Goal: Task Accomplishment & Management: Manage account settings

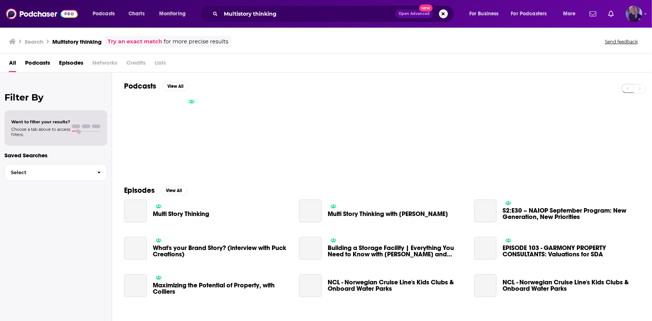
drag, startPoint x: 0, startPoint y: 0, endPoint x: 634, endPoint y: 14, distance: 634.4
click at [634, 14] on img "Logged in as ChelseaKershaw" at bounding box center [634, 14] width 16 height 16
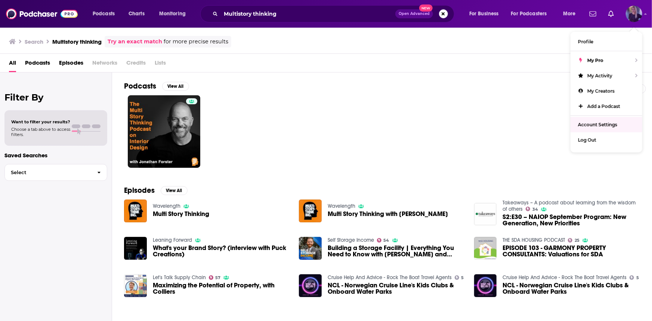
click at [597, 122] on span "Account Settings" at bounding box center [597, 125] width 39 height 6
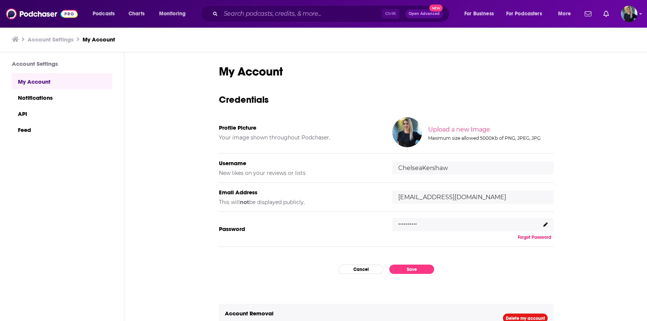
click at [419, 221] on div ".........." at bounding box center [472, 224] width 161 height 13
click at [410, 223] on p ".........." at bounding box center [407, 221] width 19 height 11
click at [430, 224] on div ".........." at bounding box center [472, 224] width 161 height 13
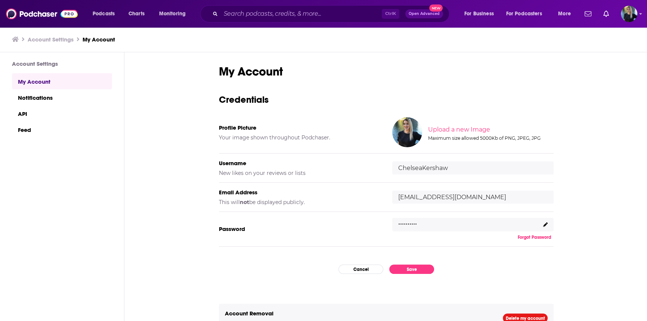
click at [430, 224] on div ".........." at bounding box center [472, 224] width 161 height 13
